Goal: Browse casually

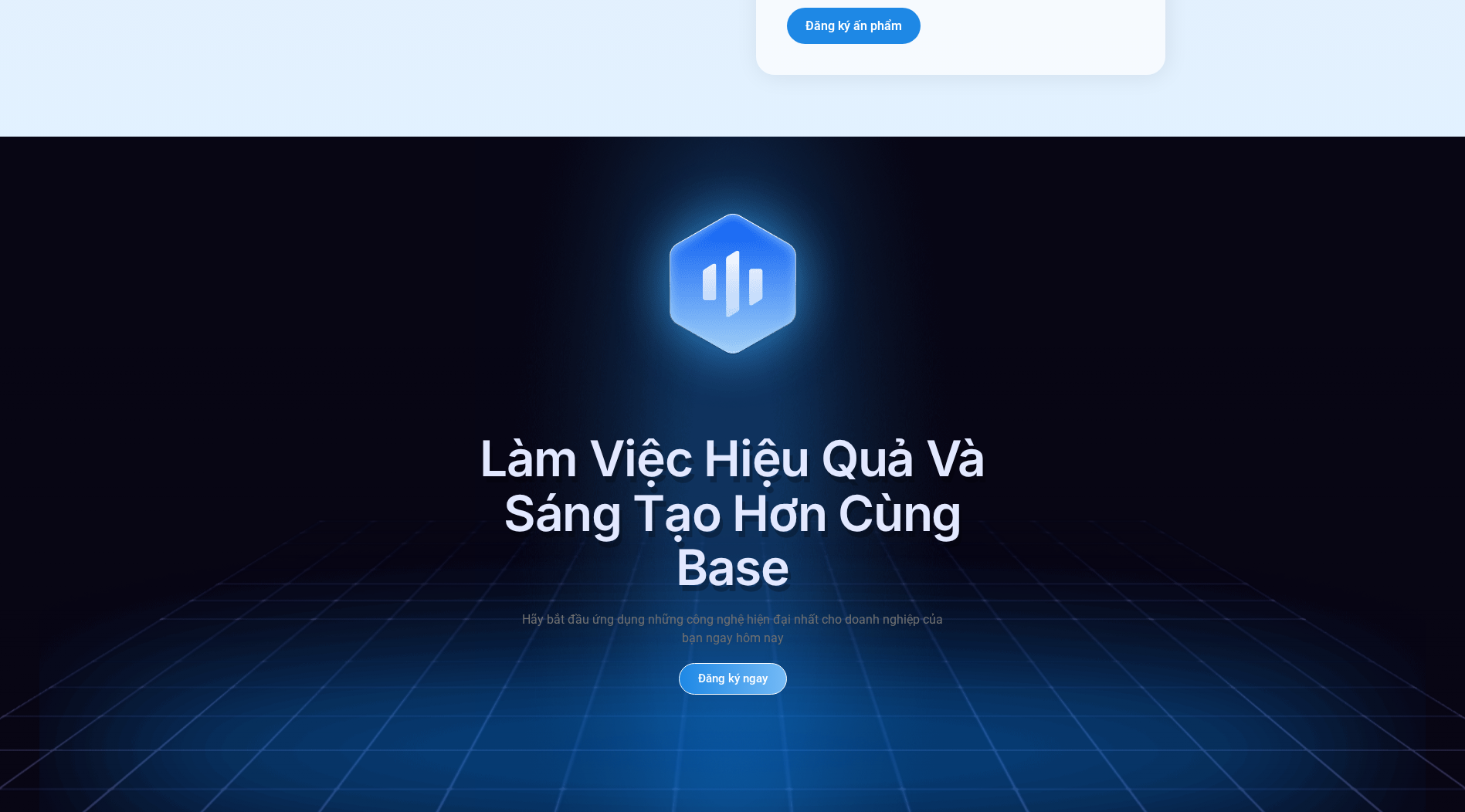
scroll to position [7179, 0]
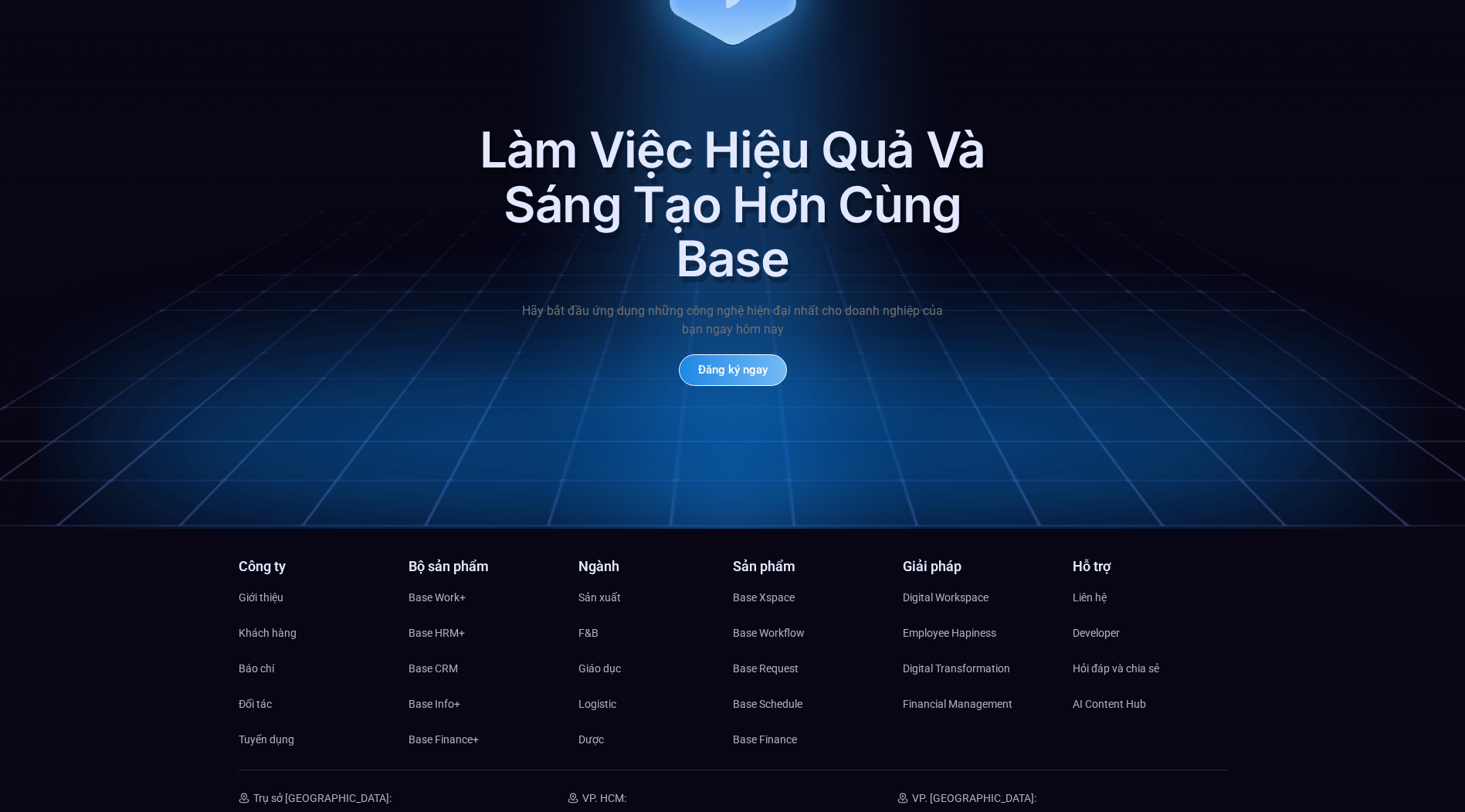
click at [372, 224] on div "Làm Việc Hiệu Quả Và Sáng Tạo Hơn Cùng Base Hãy bắt đầu ứng dụng những công ngh…" at bounding box center [732, 178] width 1465 height 700
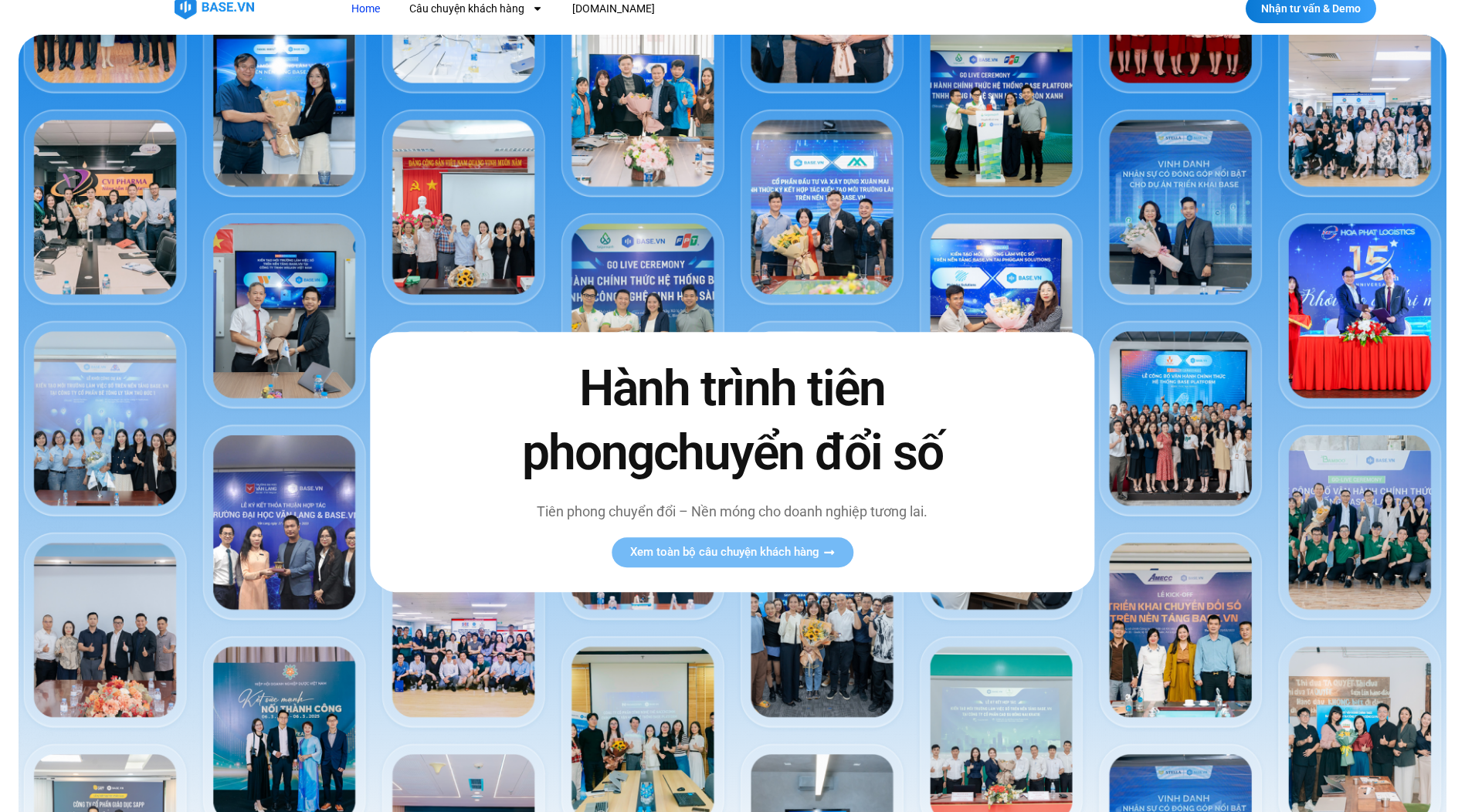
scroll to position [0, 0]
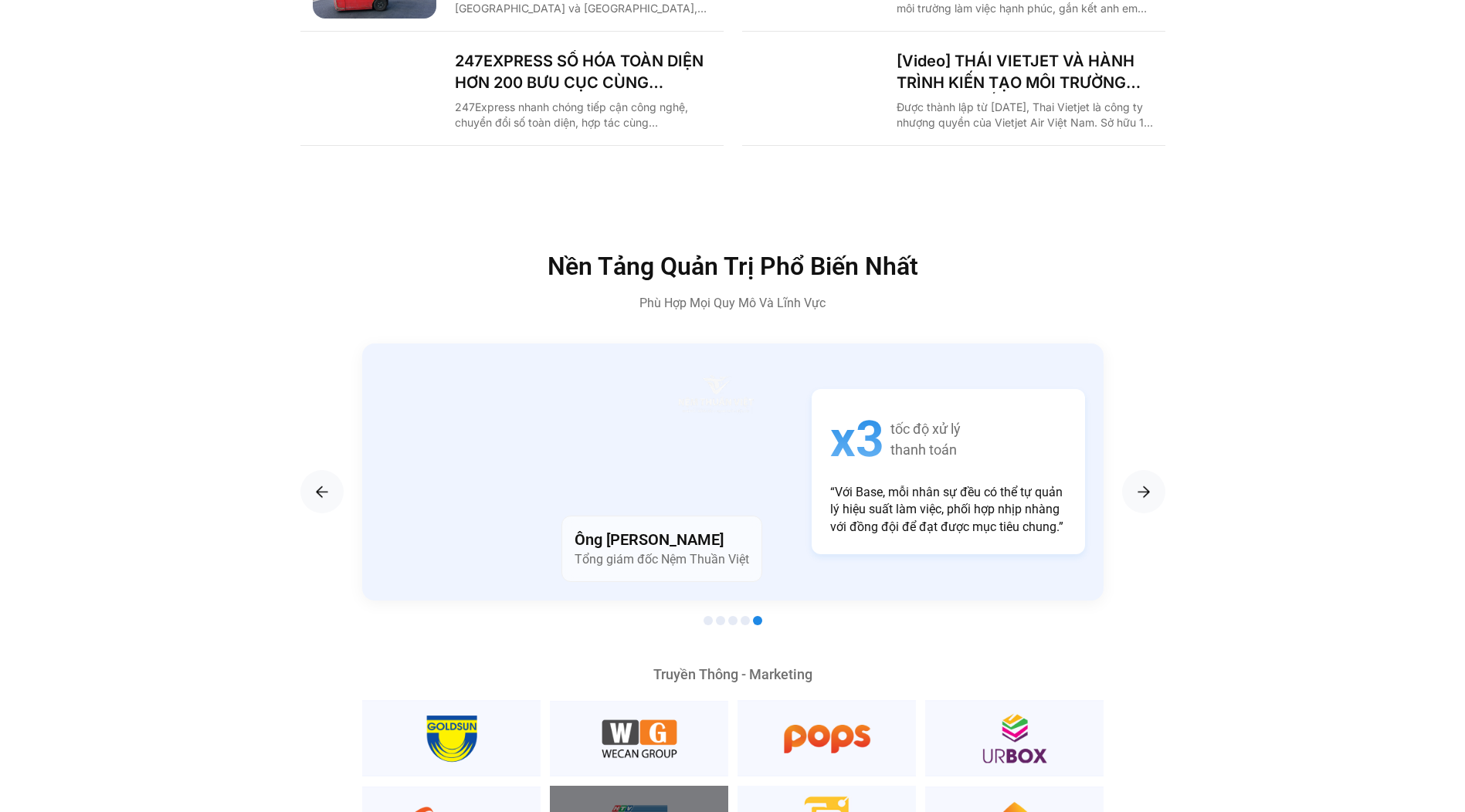
scroll to position [2779, 0]
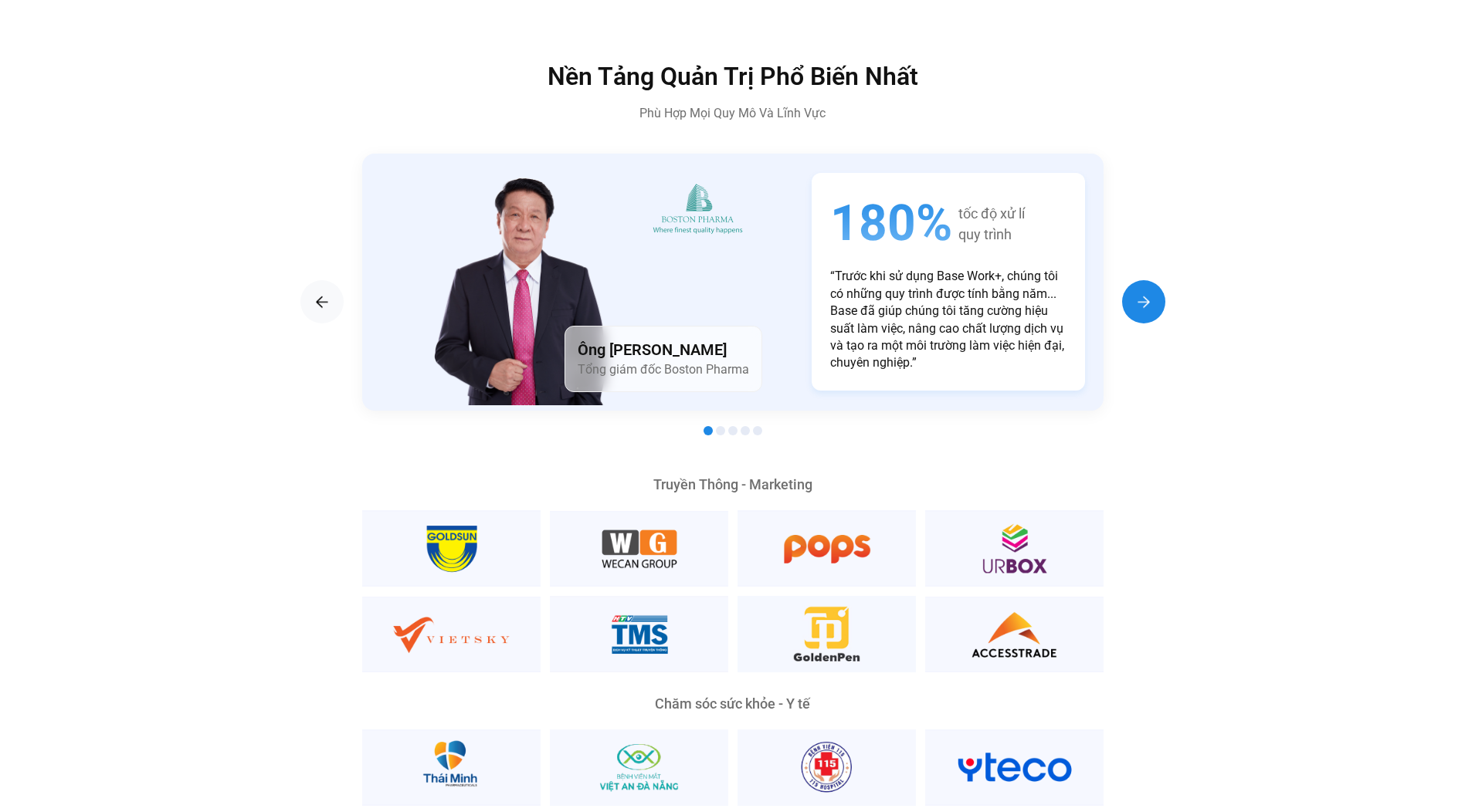
click at [1148, 292] on img "Next slide" at bounding box center [1143, 301] width 18 height 18
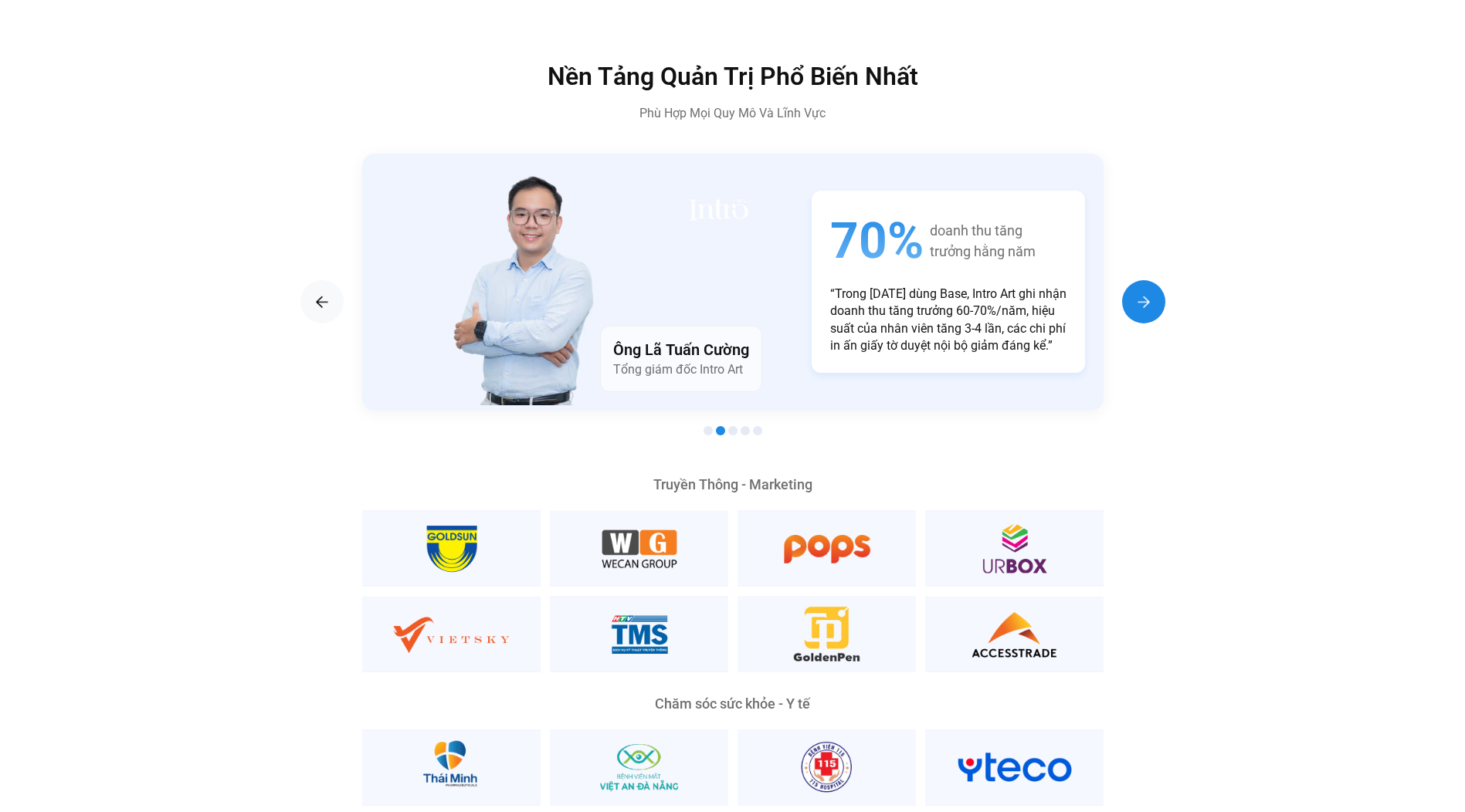
click at [1148, 292] on img "Next slide" at bounding box center [1143, 301] width 18 height 18
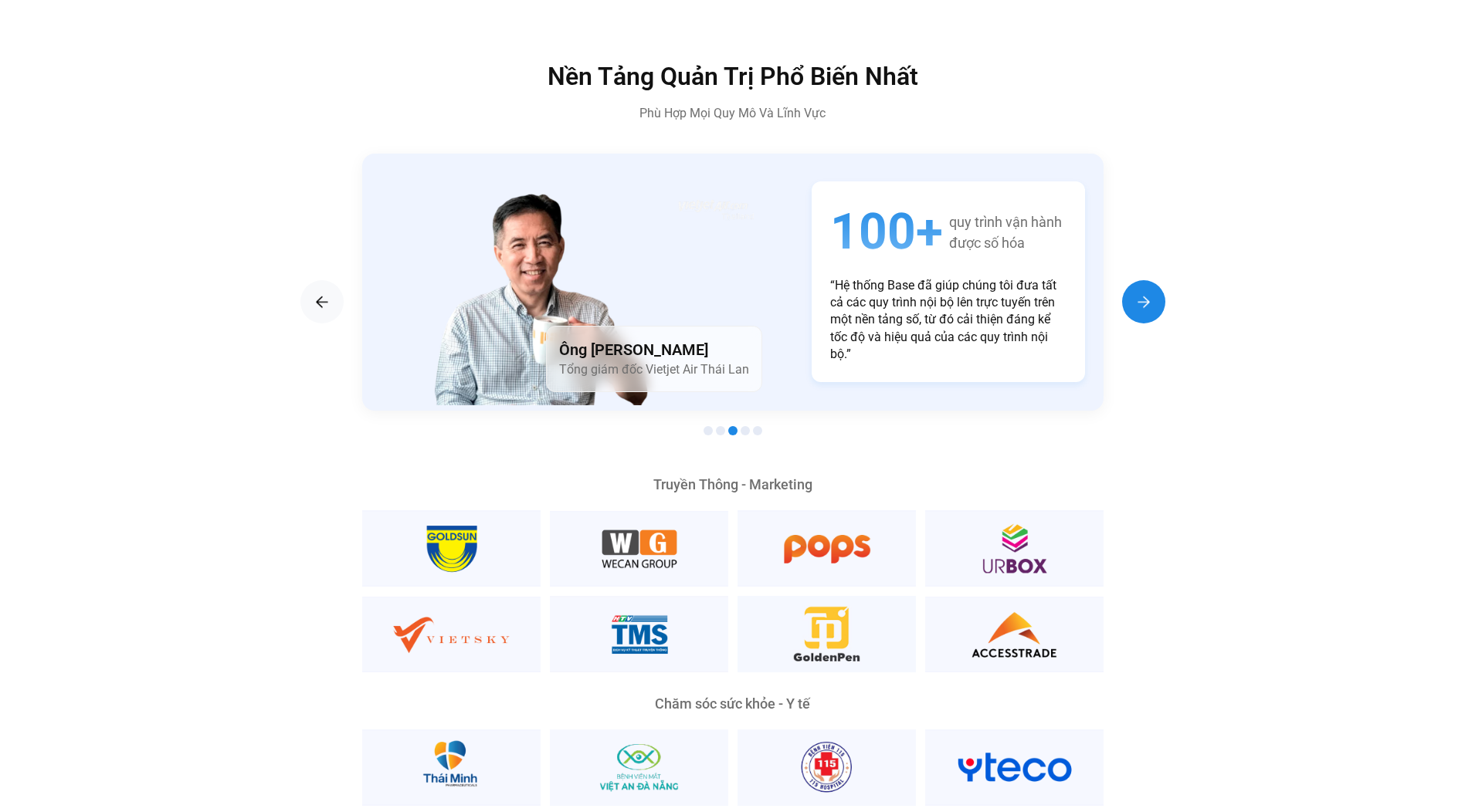
click at [1148, 292] on img "Next slide" at bounding box center [1143, 301] width 18 height 18
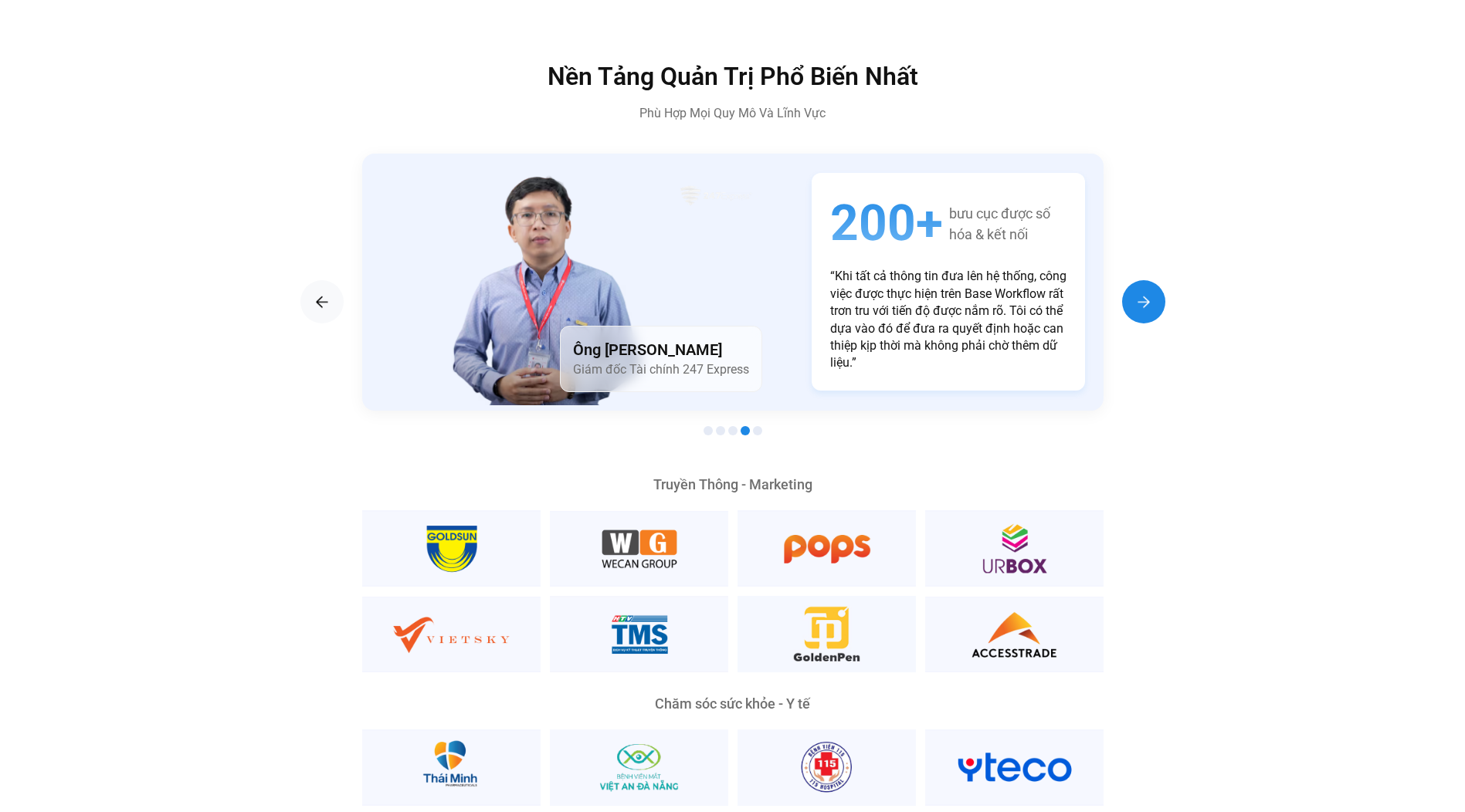
click at [1145, 292] on img "Next slide" at bounding box center [1143, 301] width 18 height 18
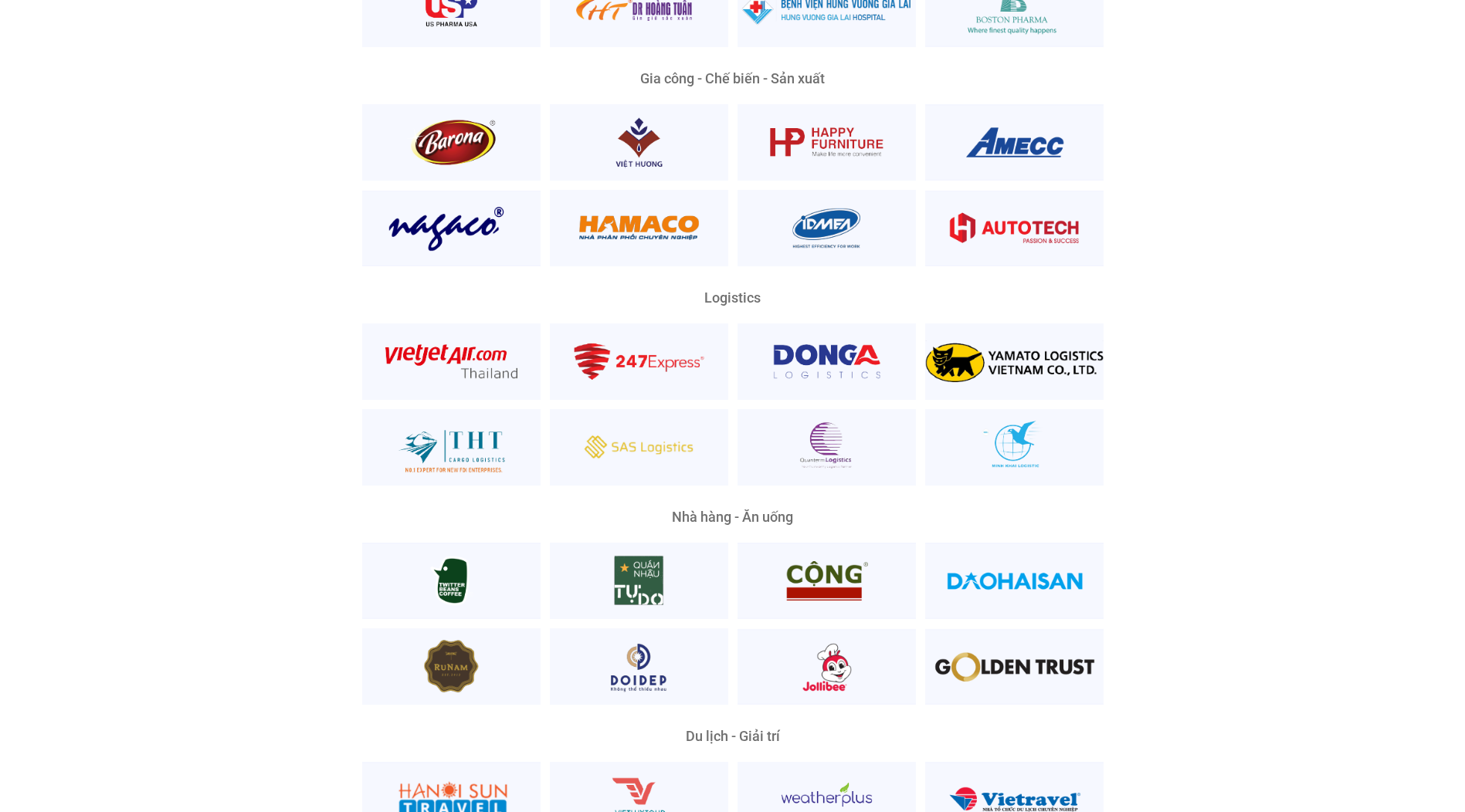
scroll to position [3782, 0]
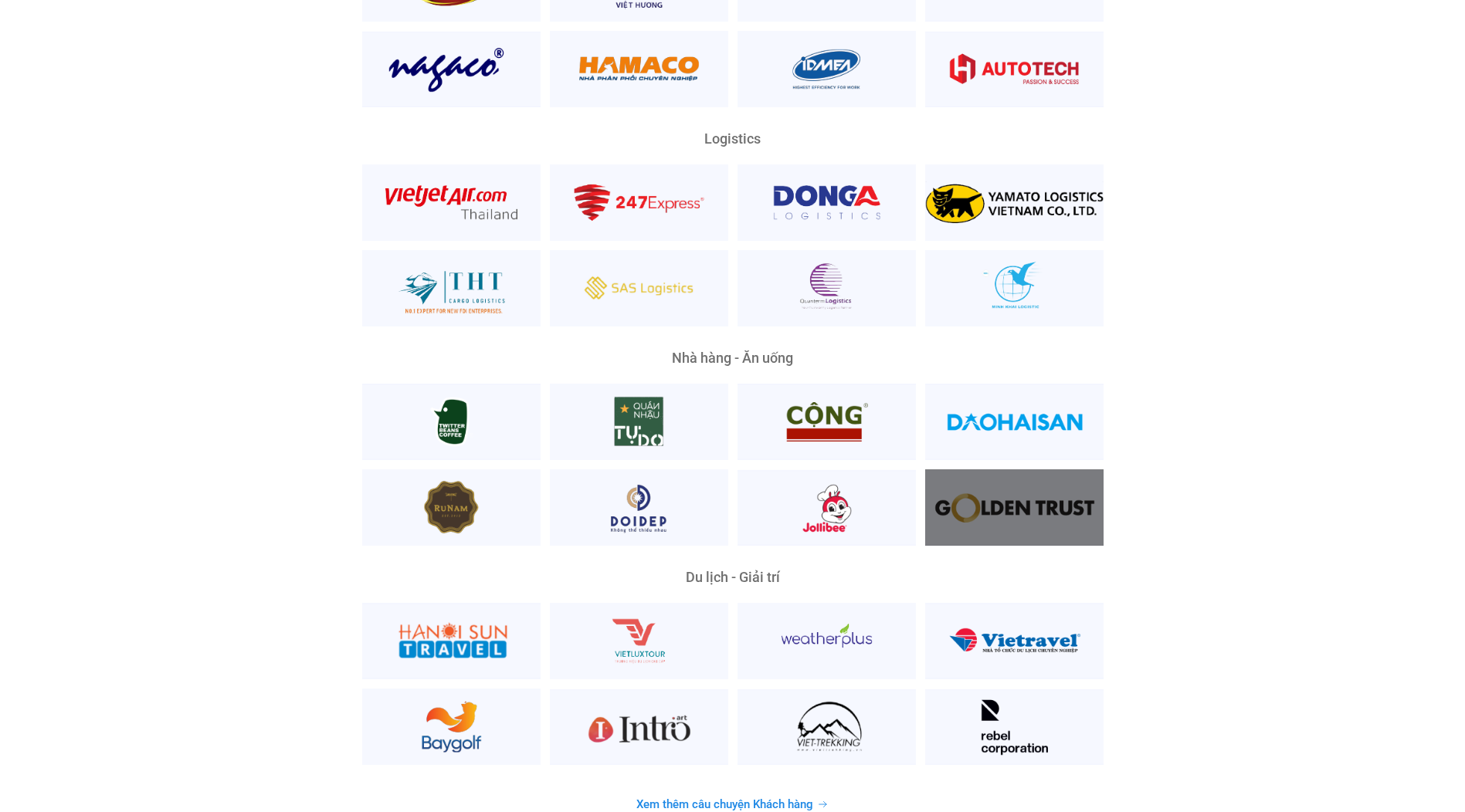
click at [1080, 483] on div at bounding box center [1014, 507] width 178 height 76
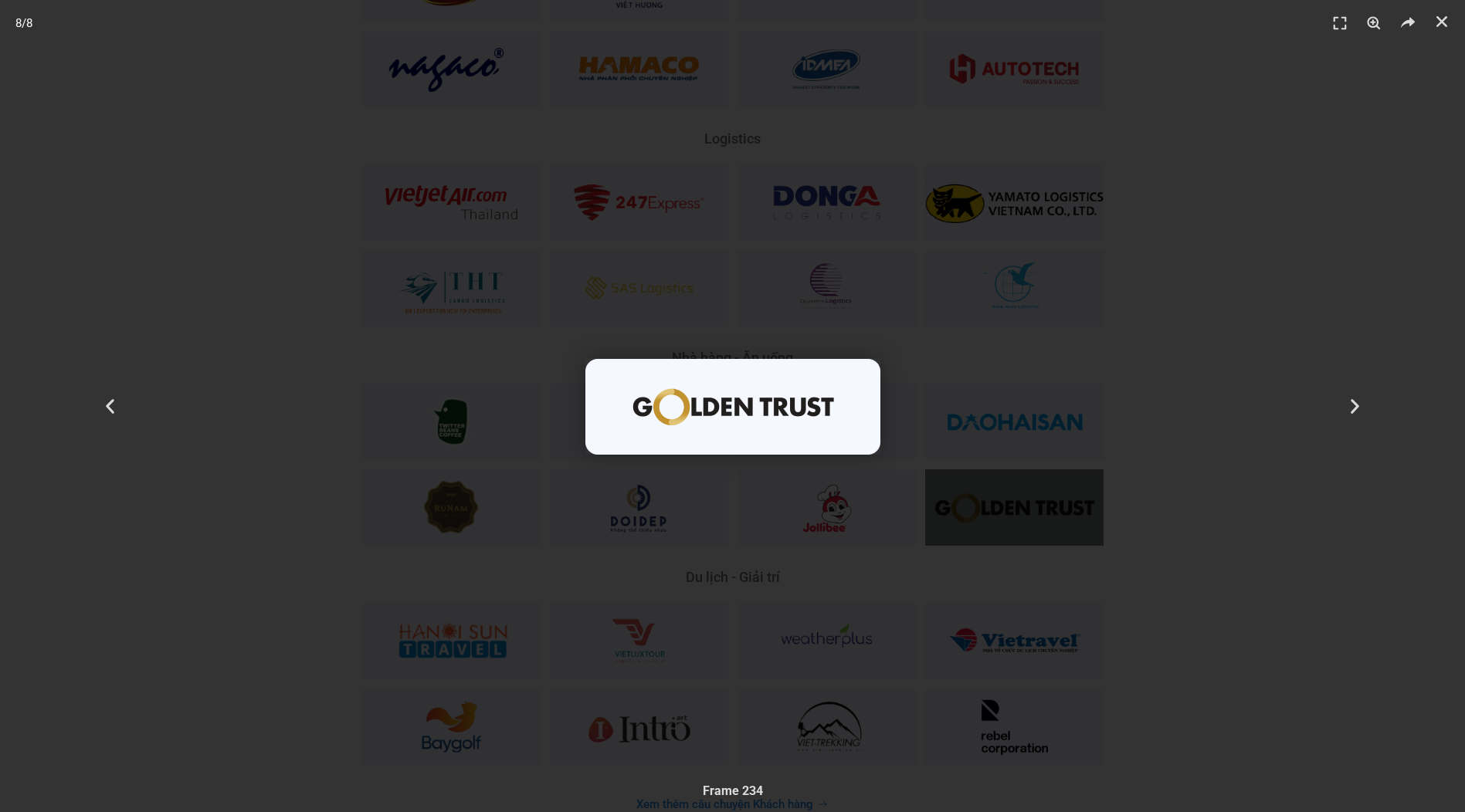
click at [1081, 482] on div "8 / 8" at bounding box center [732, 406] width 1357 height 704
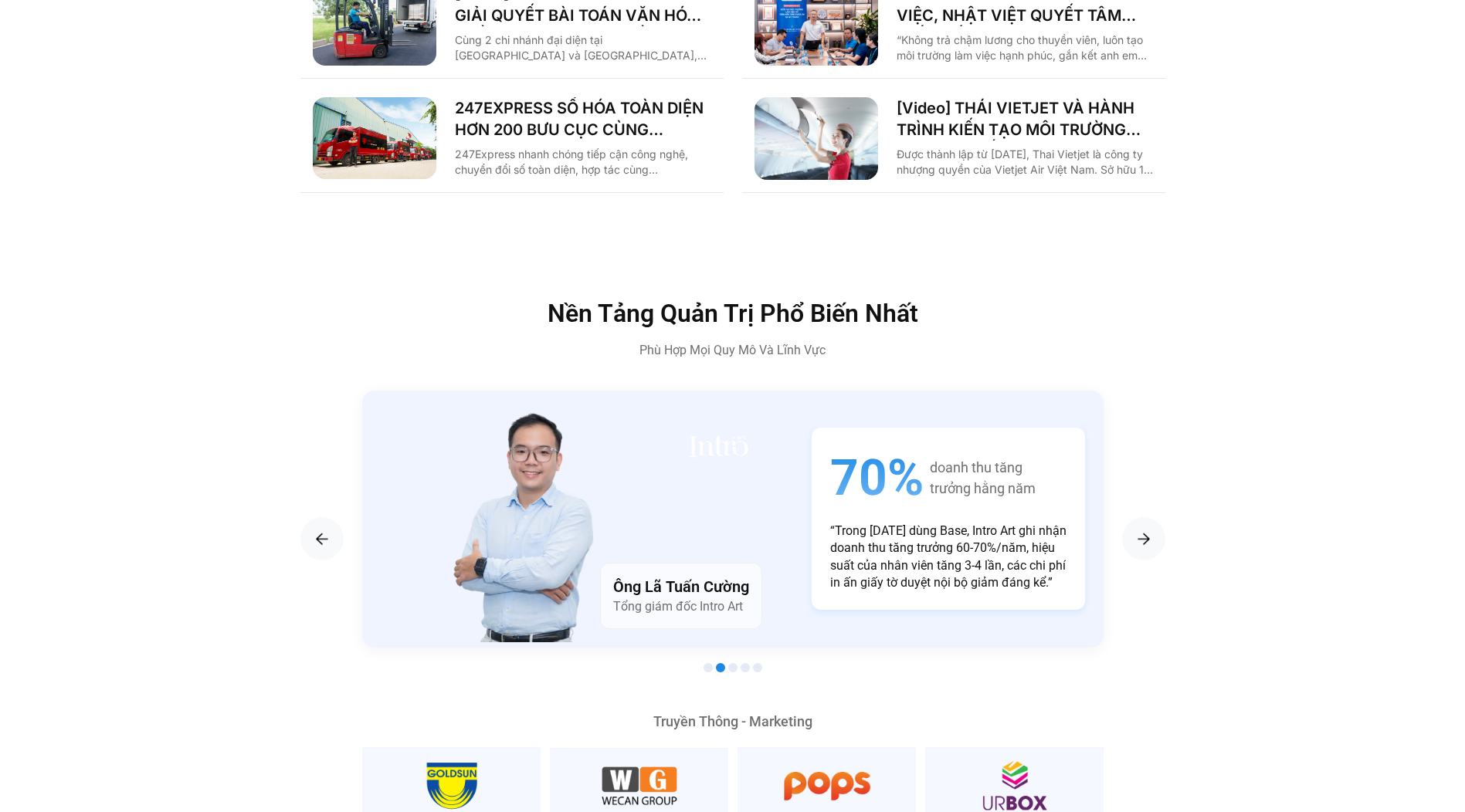
scroll to position [0, 0]
